Goal: Check status

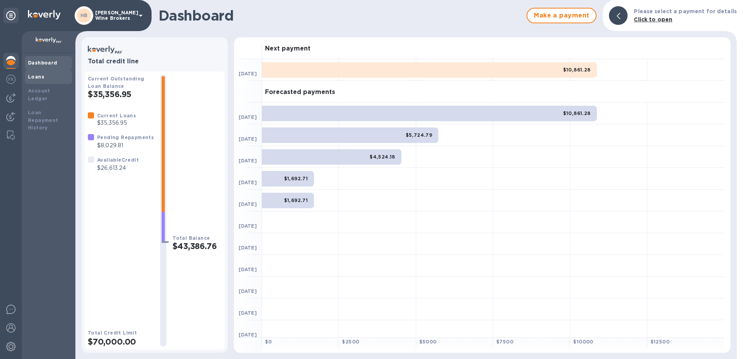
click at [32, 77] on b "Loans" at bounding box center [36, 77] width 16 height 6
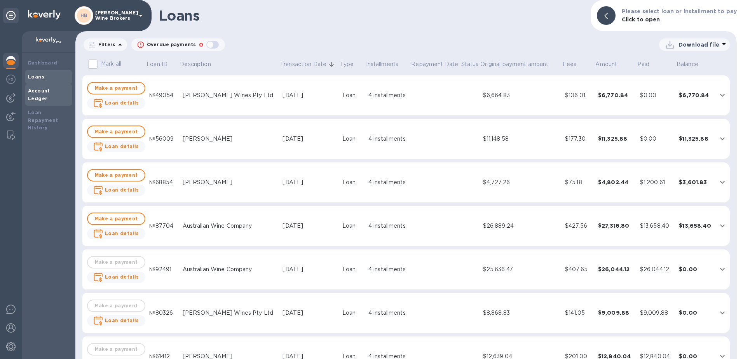
click at [46, 89] on b "Account Ledger" at bounding box center [39, 95] width 22 height 14
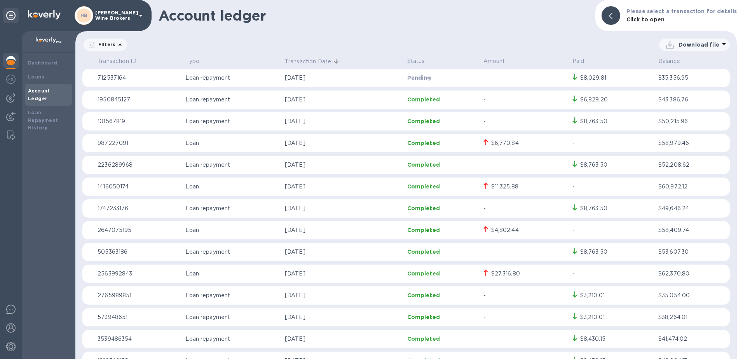
click at [418, 77] on p "Pending" at bounding box center [442, 78] width 70 height 8
